Goal: Transaction & Acquisition: Purchase product/service

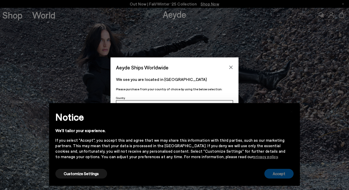
click at [276, 172] on button "Accept" at bounding box center [278, 174] width 29 height 10
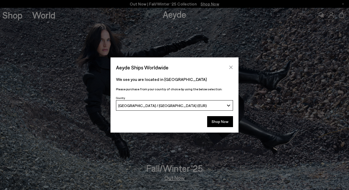
click at [232, 66] on icon "Close" at bounding box center [230, 67] width 3 height 3
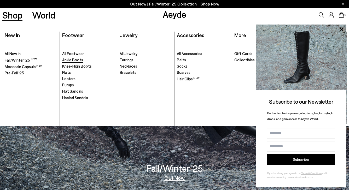
click at [77, 59] on span "Ankle Boots" at bounding box center [72, 59] width 21 height 5
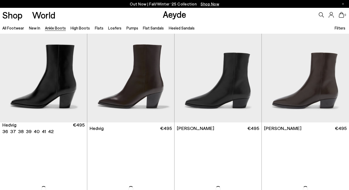
scroll to position [158, 0]
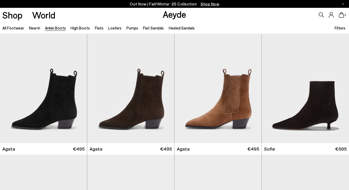
scroll to position [243, 0]
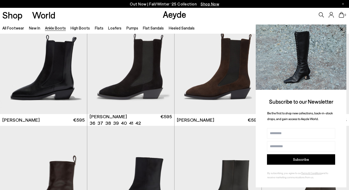
scroll to position [1496, 0]
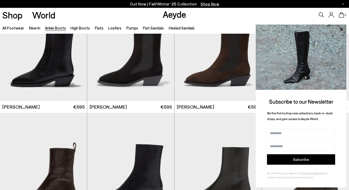
click at [282, 13] on div "0" at bounding box center [291, 15] width 116 height 14
click at [342, 28] on icon at bounding box center [341, 29] width 7 height 7
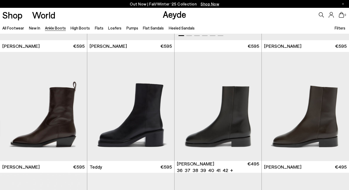
scroll to position [1578, 0]
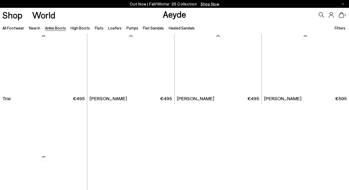
scroll to position [2435, 0]
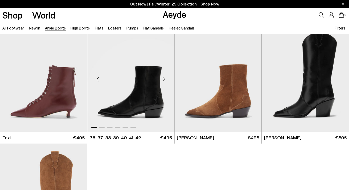
click at [164, 80] on div "Next slide" at bounding box center [164, 80] width 16 height 16
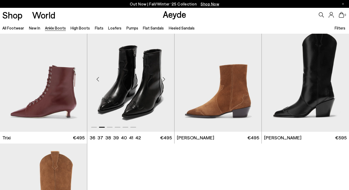
click at [164, 80] on div "Next slide" at bounding box center [164, 80] width 16 height 16
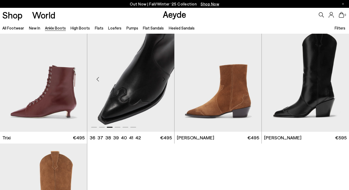
click at [164, 80] on div "Next slide" at bounding box center [164, 80] width 16 height 16
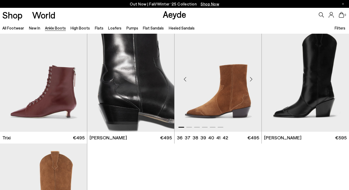
click at [252, 80] on div "Next slide" at bounding box center [251, 80] width 16 height 16
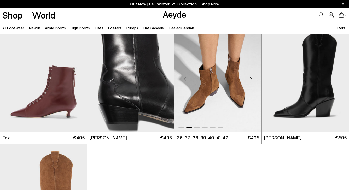
click at [252, 80] on div "Next slide" at bounding box center [251, 80] width 16 height 16
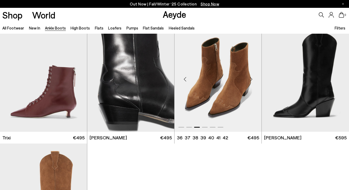
click at [252, 80] on div "Next slide" at bounding box center [251, 80] width 16 height 16
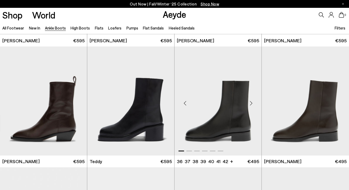
scroll to position [1563, 0]
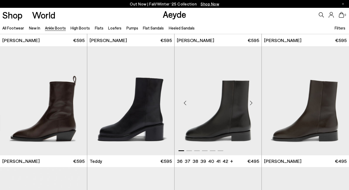
click at [252, 102] on div "Next slide" at bounding box center [251, 103] width 16 height 16
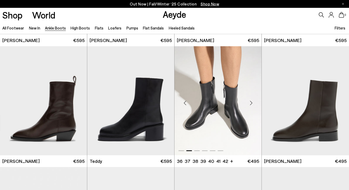
click at [251, 102] on div "Next slide" at bounding box center [251, 103] width 16 height 16
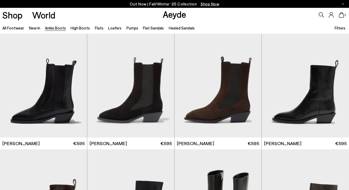
scroll to position [1455, 0]
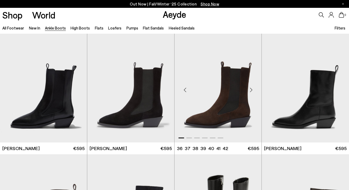
click at [251, 91] on div "Next slide" at bounding box center [251, 90] width 16 height 16
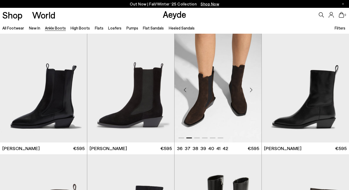
click at [251, 91] on div "Next slide" at bounding box center [251, 90] width 16 height 16
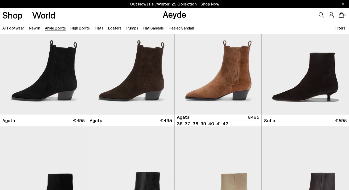
scroll to position [258, 0]
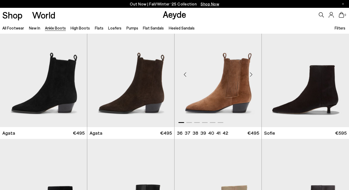
click at [254, 73] on div "Next slide" at bounding box center [251, 75] width 16 height 16
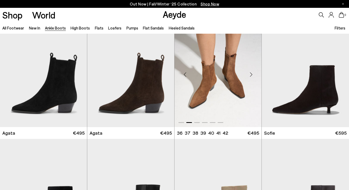
click at [254, 73] on div "Next slide" at bounding box center [251, 75] width 16 height 16
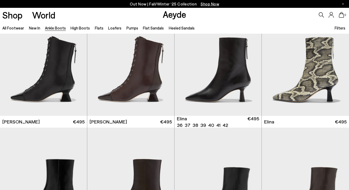
scroll to position [0, 0]
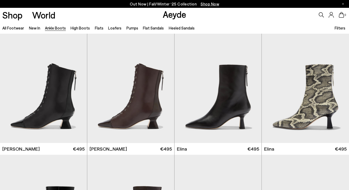
click at [320, 14] on icon at bounding box center [321, 14] width 5 height 5
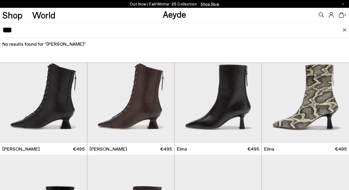
type input "***"
